Goal: Transaction & Acquisition: Download file/media

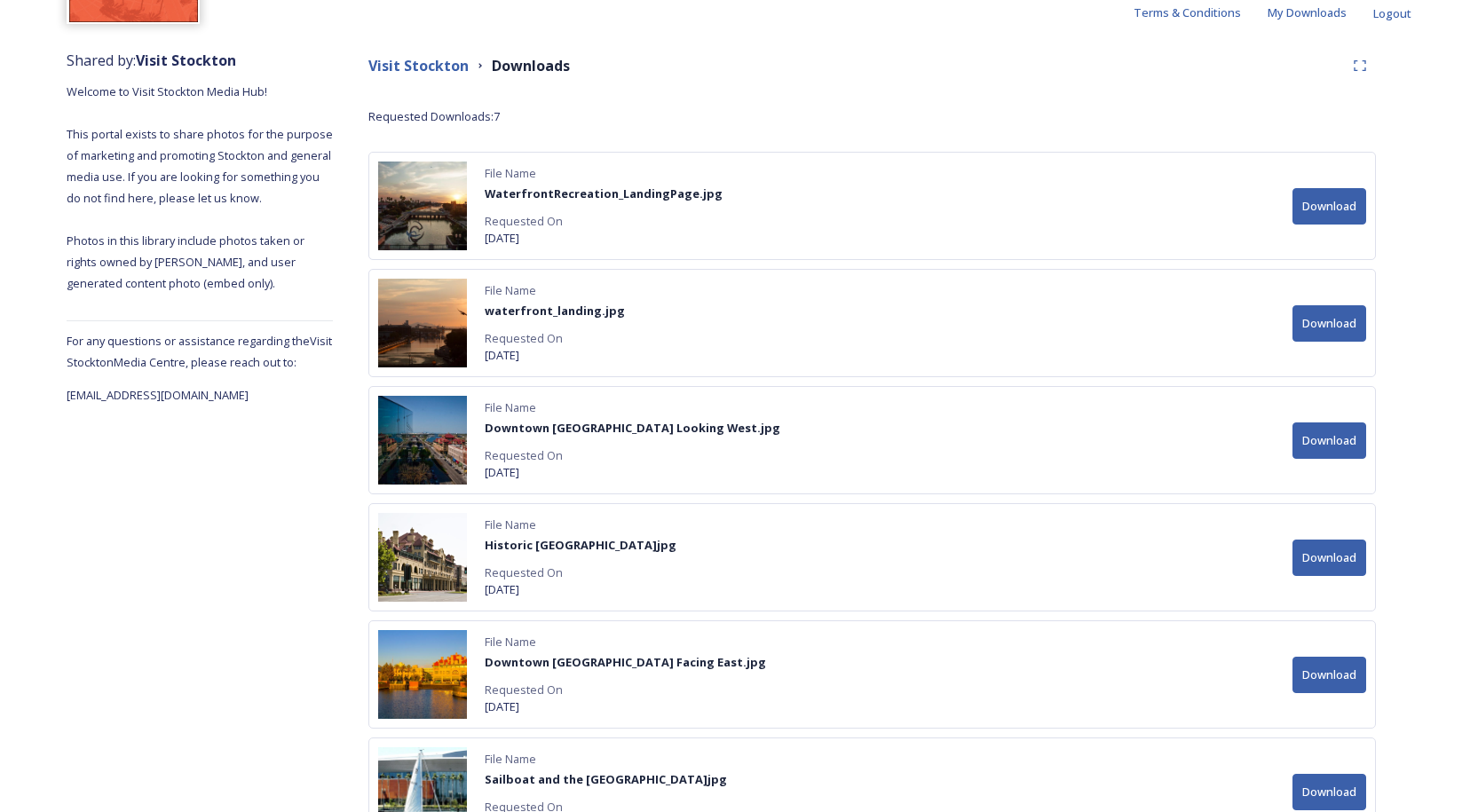
scroll to position [178, 0]
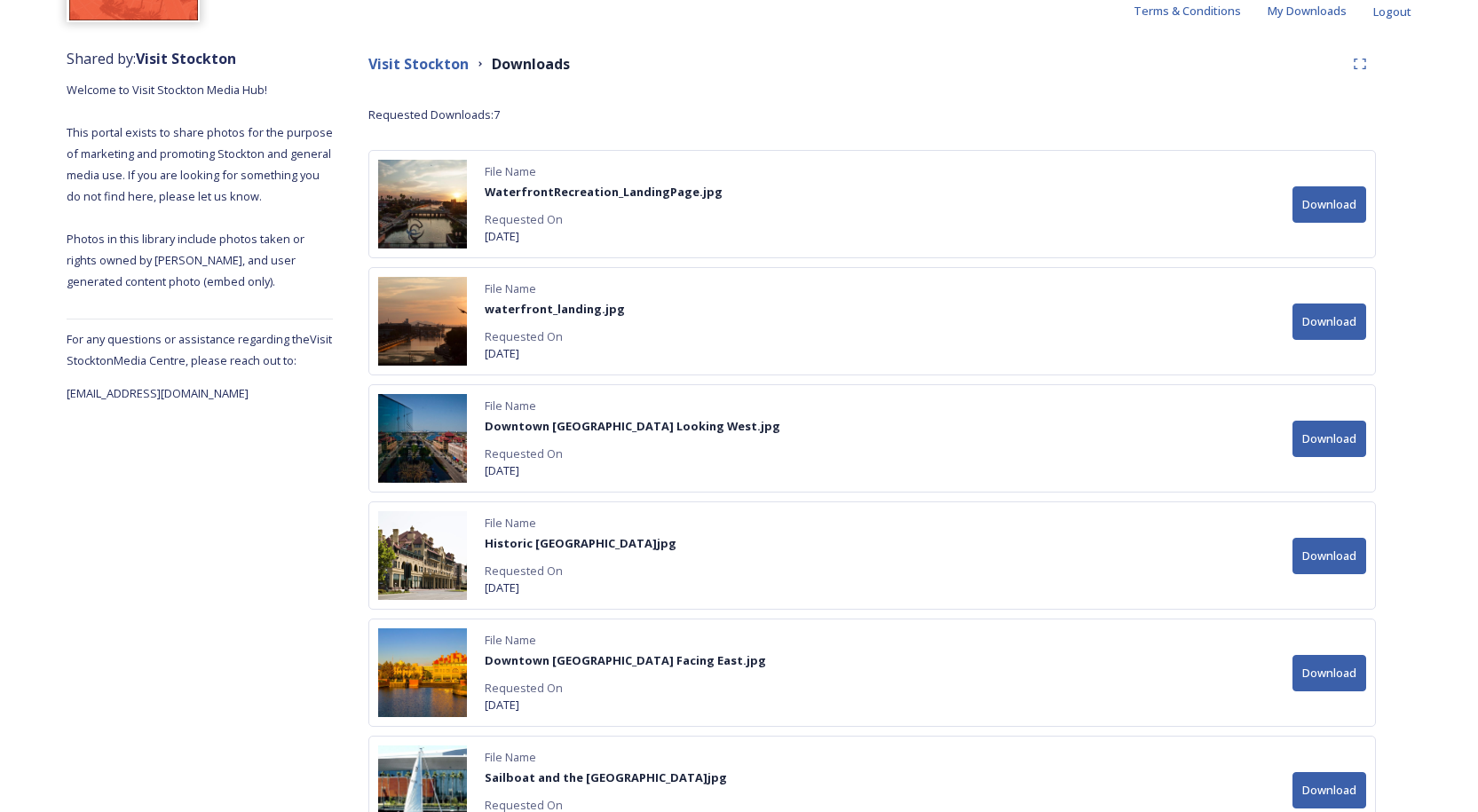
click at [1301, 202] on button "Download" at bounding box center [1329, 204] width 73 height 36
click at [1348, 316] on button "Download" at bounding box center [1329, 321] width 73 height 36
click at [1347, 449] on button "Download" at bounding box center [1329, 438] width 73 height 36
click at [1322, 553] on button "Download" at bounding box center [1329, 556] width 73 height 36
click at [1320, 558] on button "Download" at bounding box center [1329, 556] width 73 height 36
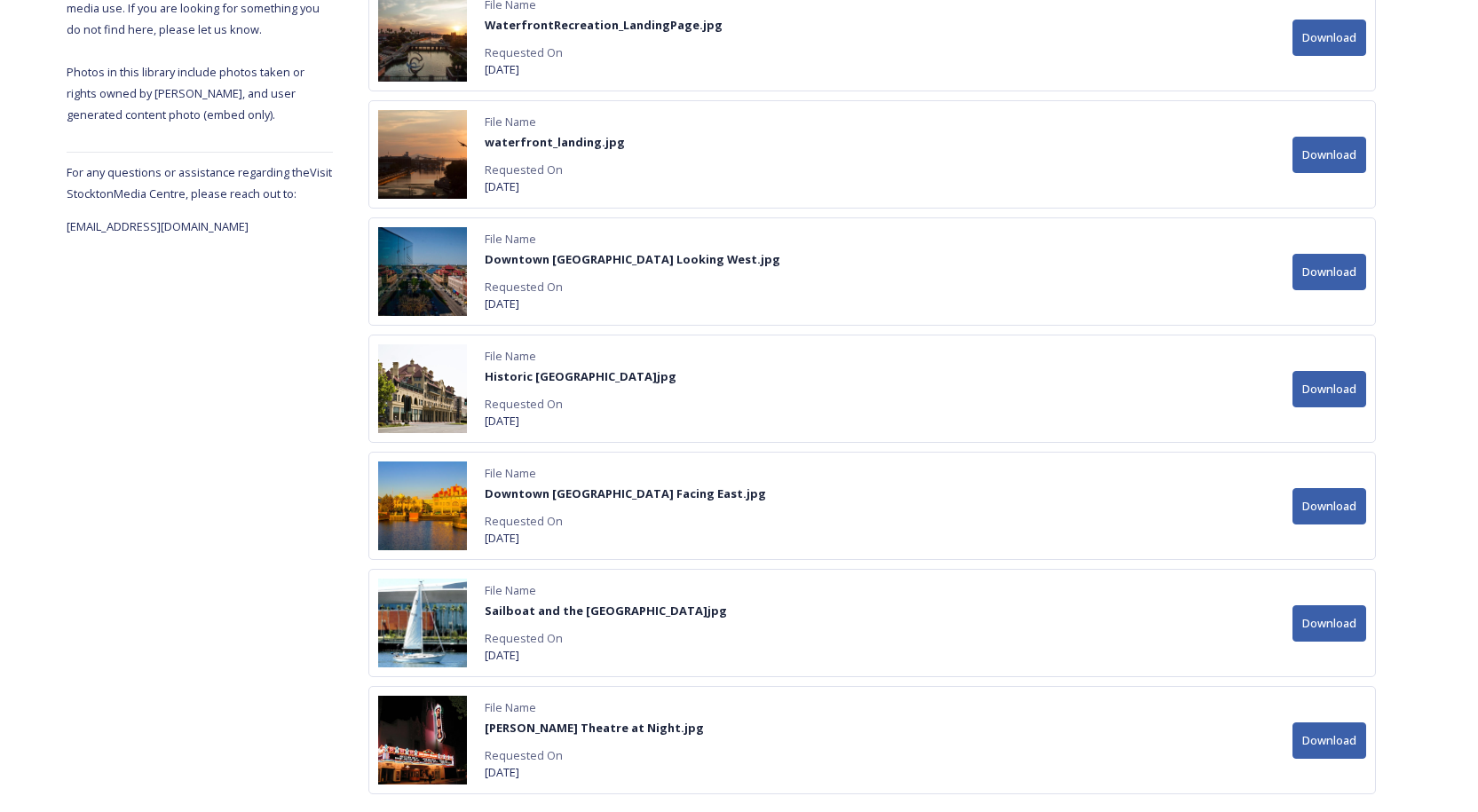
scroll to position [389, 0]
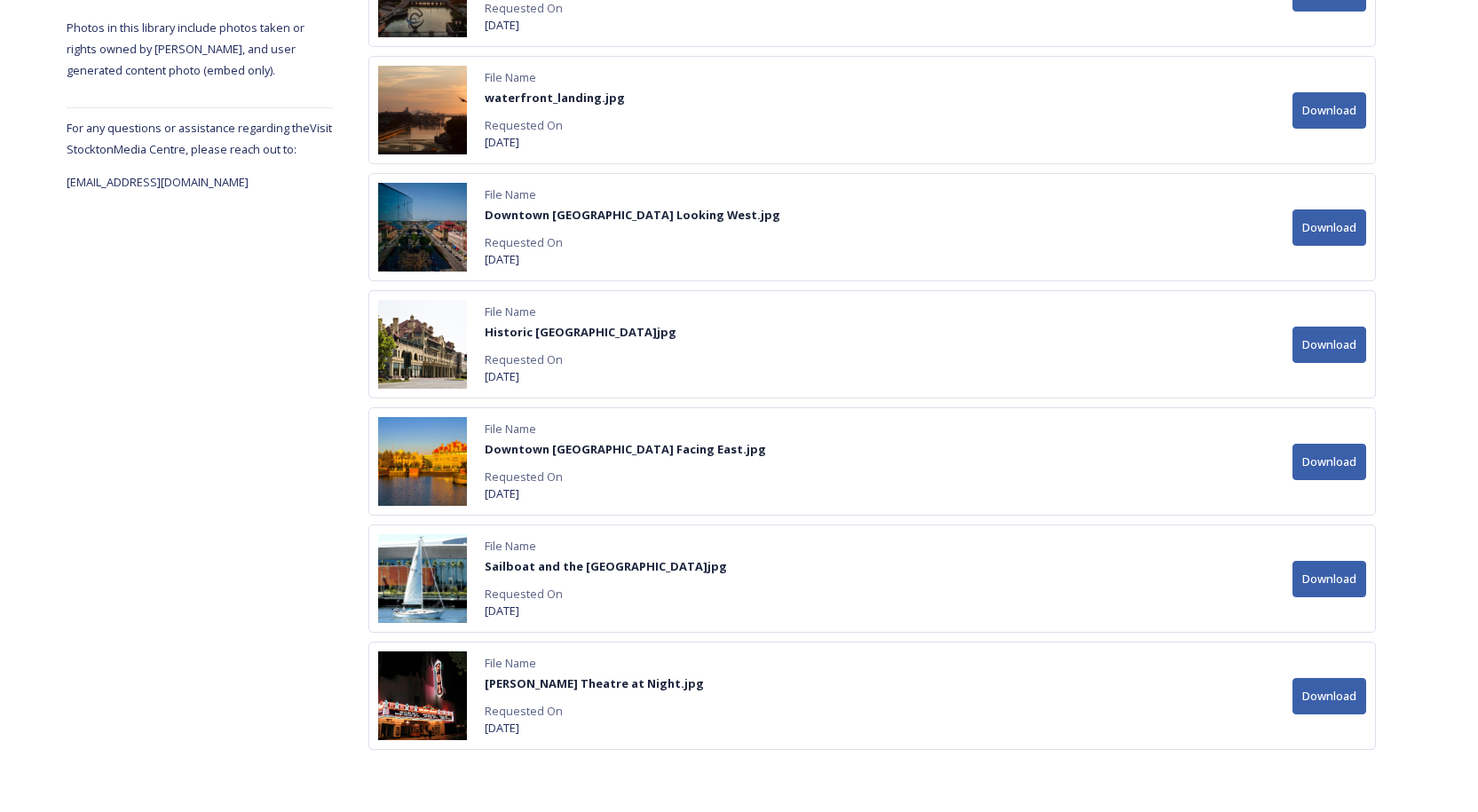
click at [1308, 463] on button "Download" at bounding box center [1329, 462] width 73 height 36
click at [1309, 576] on button "Download" at bounding box center [1329, 579] width 73 height 36
click at [1333, 689] on button "Download" at bounding box center [1329, 696] width 73 height 36
